Goal: Transaction & Acquisition: Purchase product/service

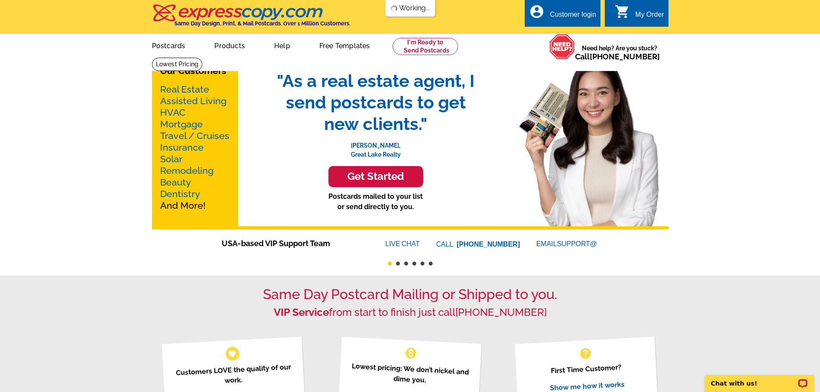
click at [177, 88] on link "Real Estate" at bounding box center [184, 89] width 49 height 11
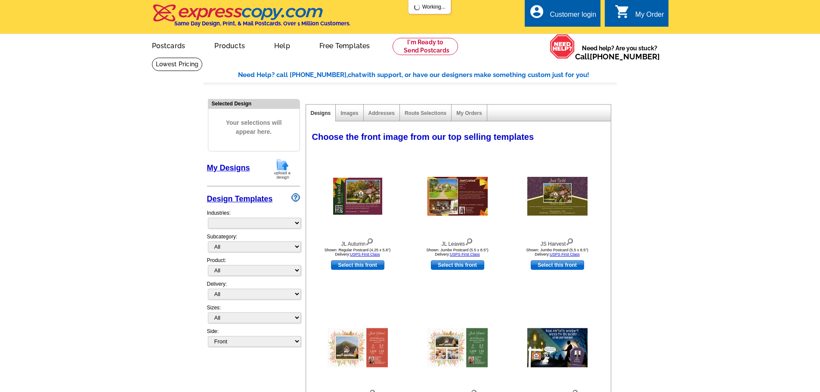
select select "785"
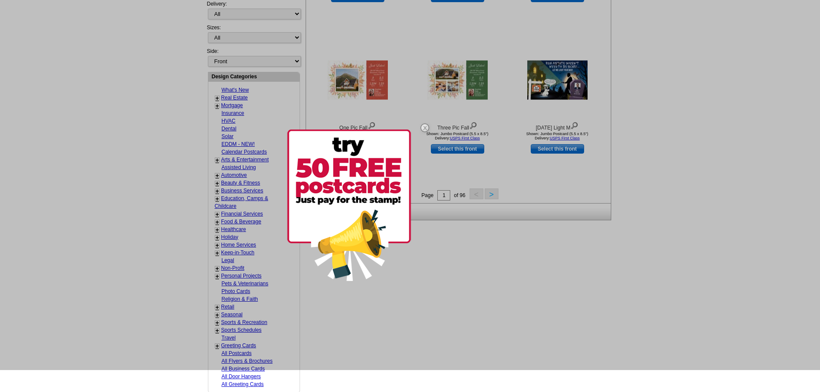
scroll to position [301, 0]
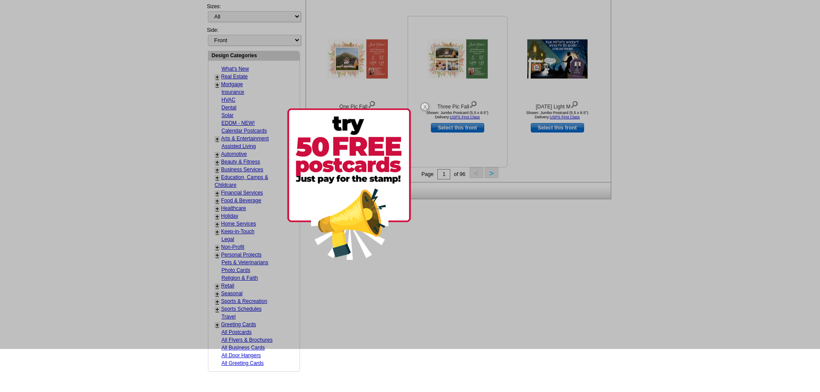
click at [423, 108] on img at bounding box center [424, 106] width 25 height 25
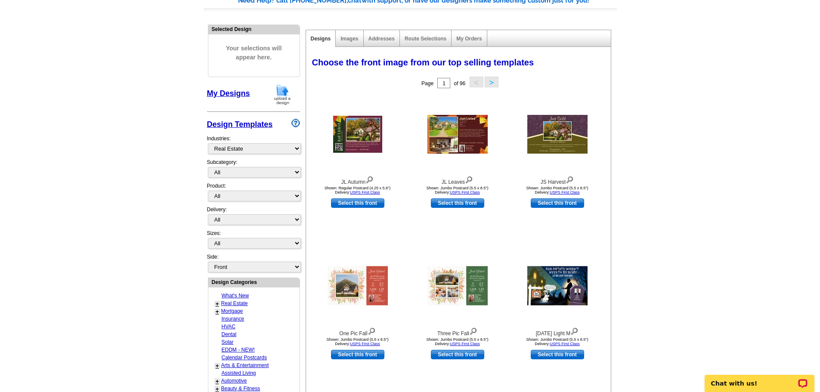
scroll to position [0, 0]
